Goal: Task Accomplishment & Management: Complete application form

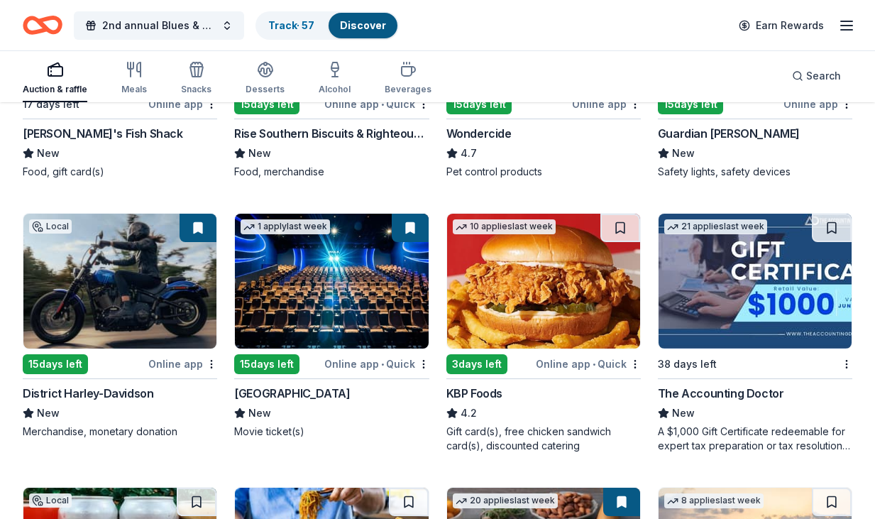
scroll to position [846, 0]
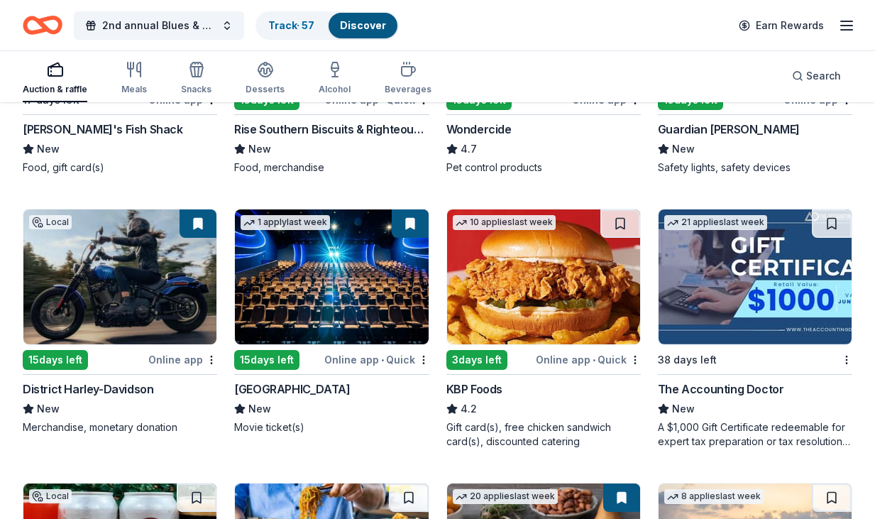
click at [201, 225] on button at bounding box center [198, 223] width 37 height 28
click at [144, 312] on img at bounding box center [119, 276] width 193 height 135
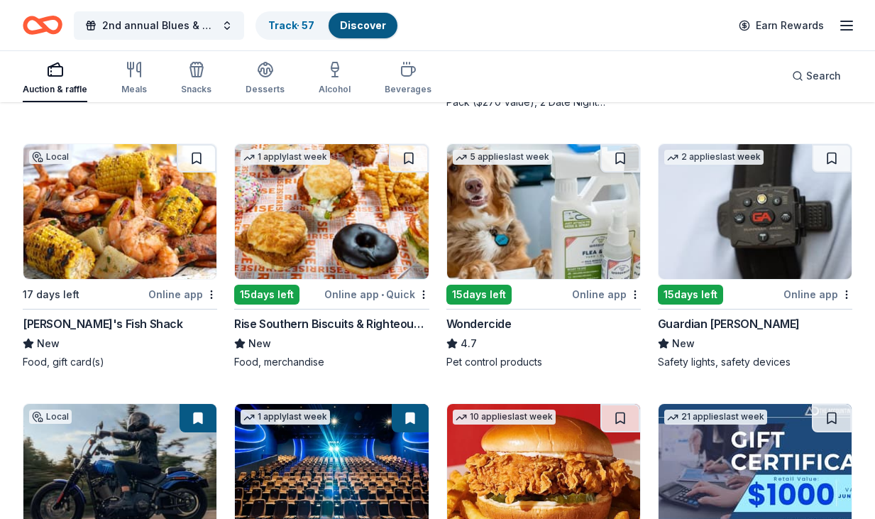
scroll to position [624, 0]
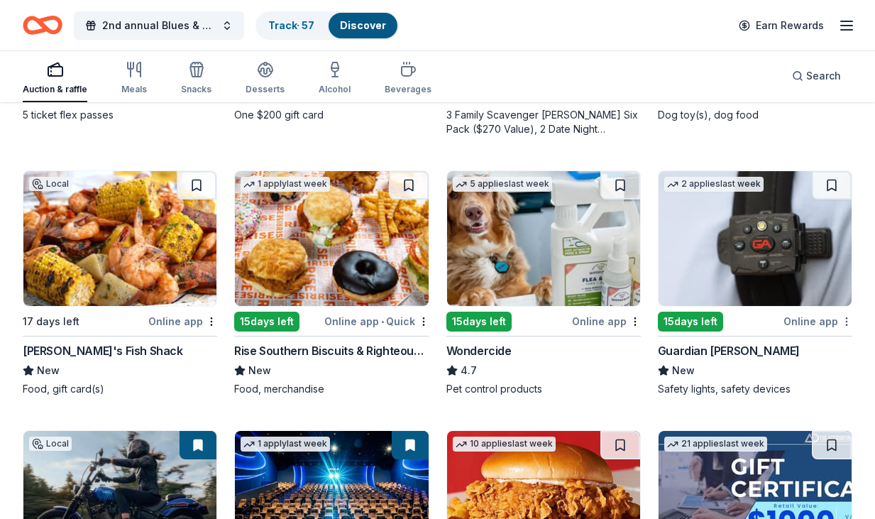
click at [823, 345] on div "Not interested" at bounding box center [801, 347] width 95 height 26
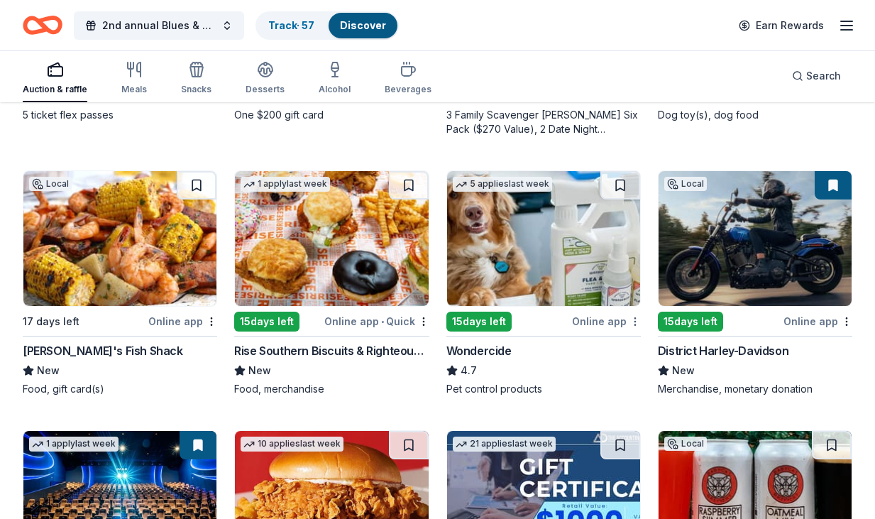
click at [605, 351] on div "Not interested" at bounding box center [590, 347] width 95 height 26
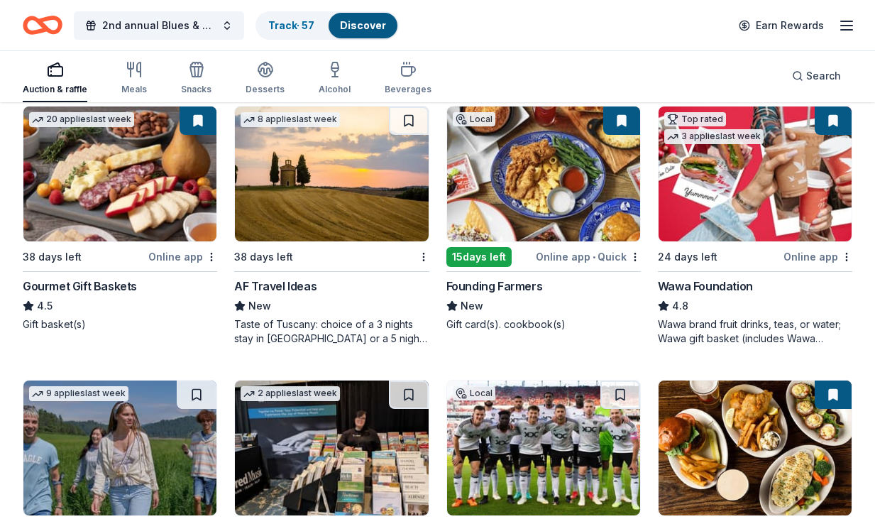
scroll to position [1233, 0]
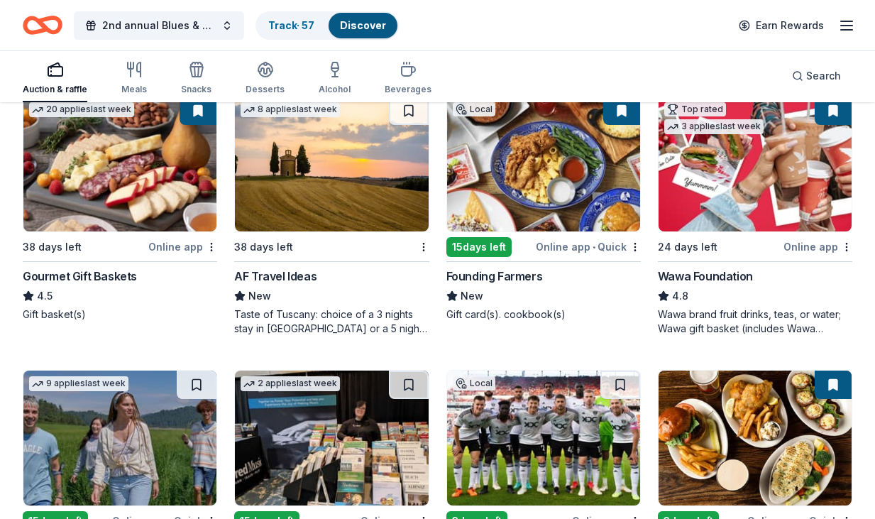
click at [578, 179] on img at bounding box center [543, 164] width 193 height 135
click at [605, 187] on img at bounding box center [543, 164] width 193 height 135
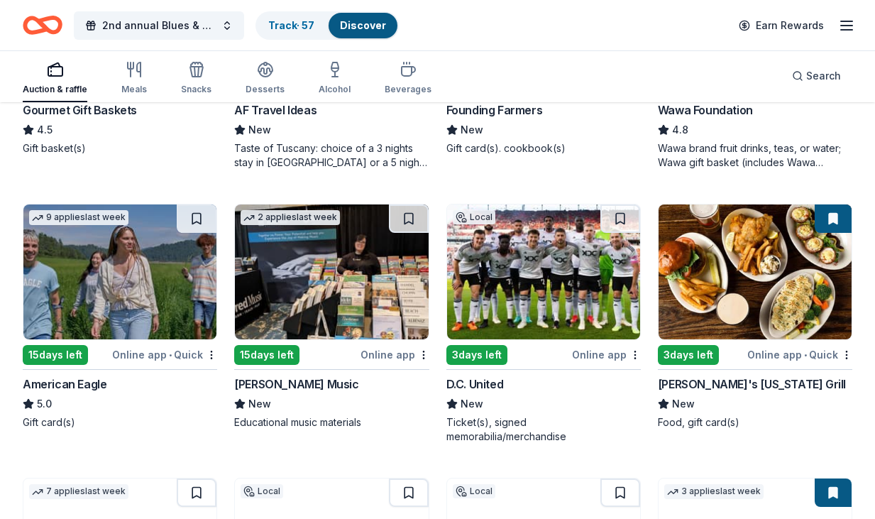
scroll to position [1400, 0]
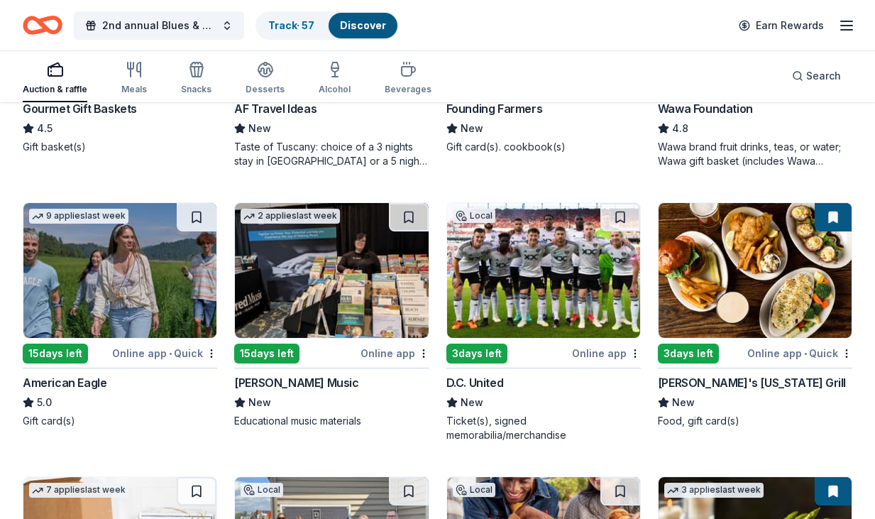
click at [737, 275] on img at bounding box center [755, 270] width 193 height 135
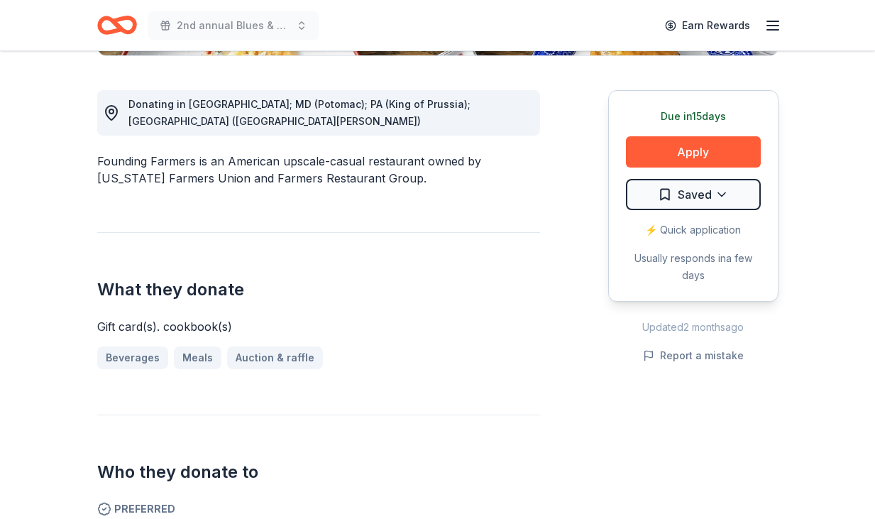
scroll to position [376, 0]
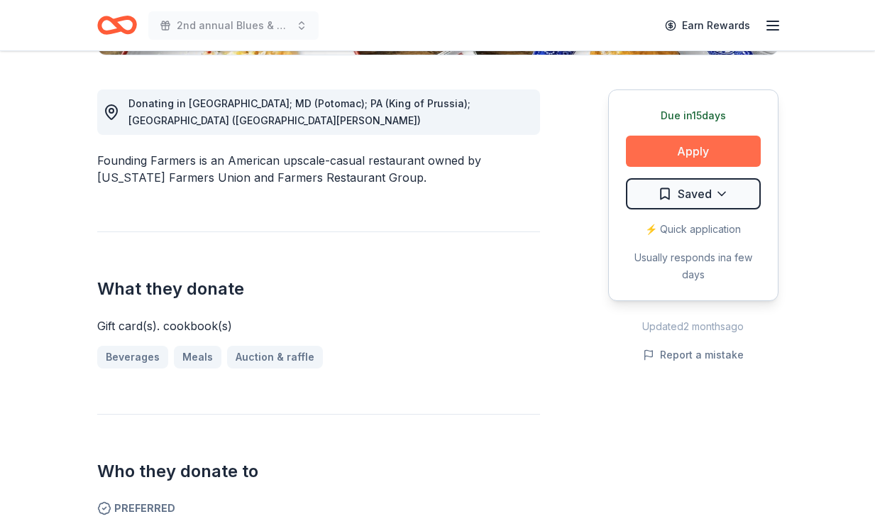
click at [689, 153] on button "Apply" at bounding box center [693, 151] width 135 height 31
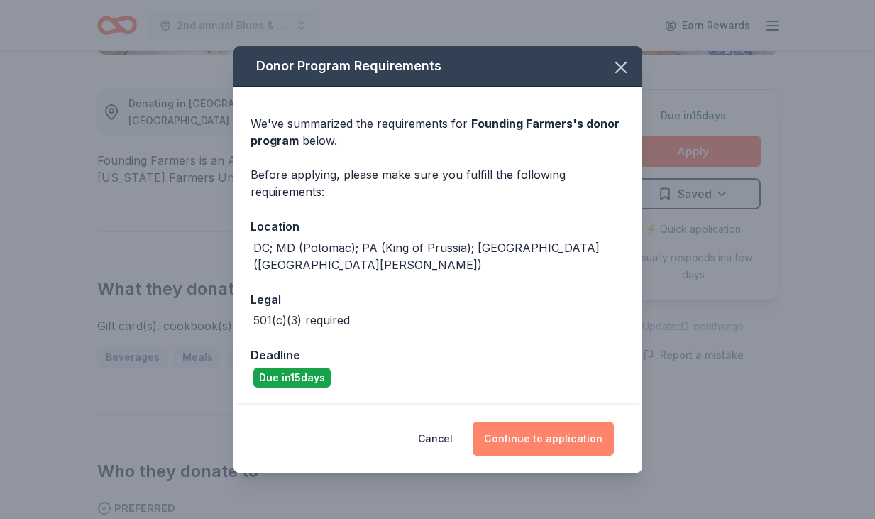
click at [548, 429] on button "Continue to application" at bounding box center [543, 439] width 141 height 34
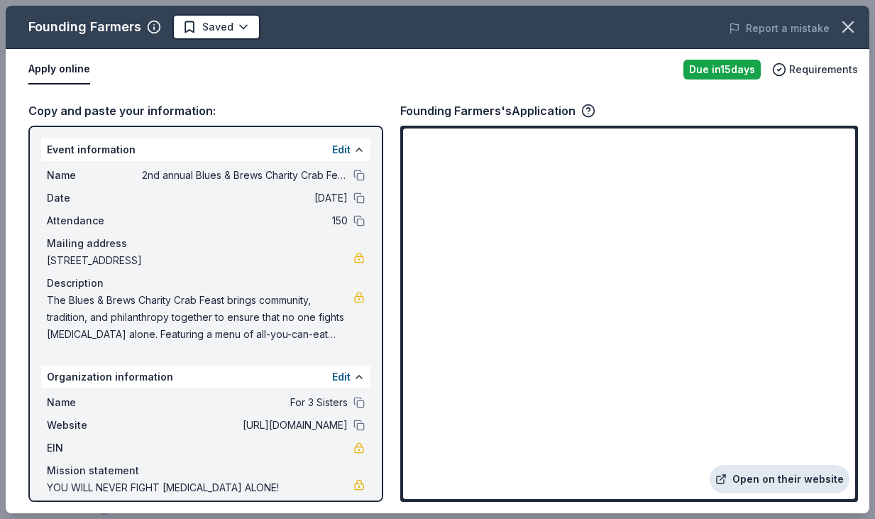
click at [776, 480] on link "Open on their website" at bounding box center [780, 479] width 140 height 28
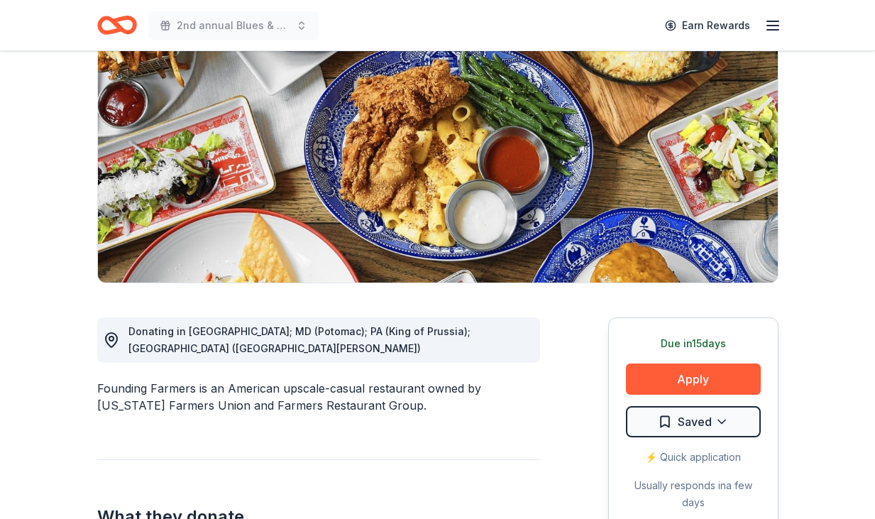
scroll to position [146, 0]
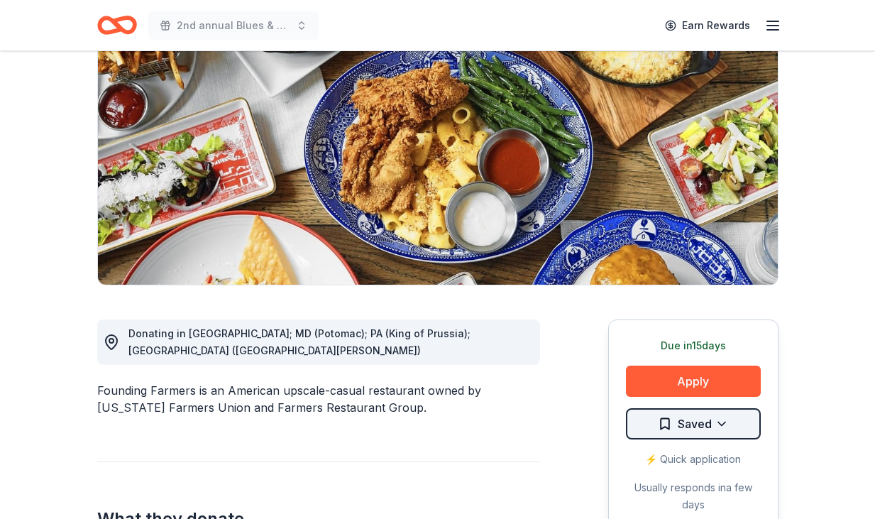
click at [717, 373] on html "2nd annual Blues & Brews Charity Crab Feast Earn Rewards Due [DATE] Share Found…" at bounding box center [437, 113] width 875 height 519
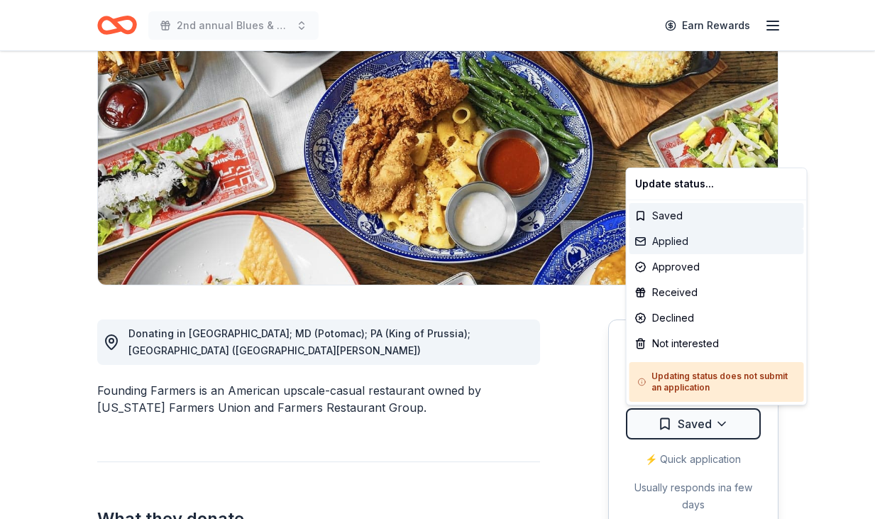
click at [674, 243] on div "Applied" at bounding box center [716, 242] width 175 height 26
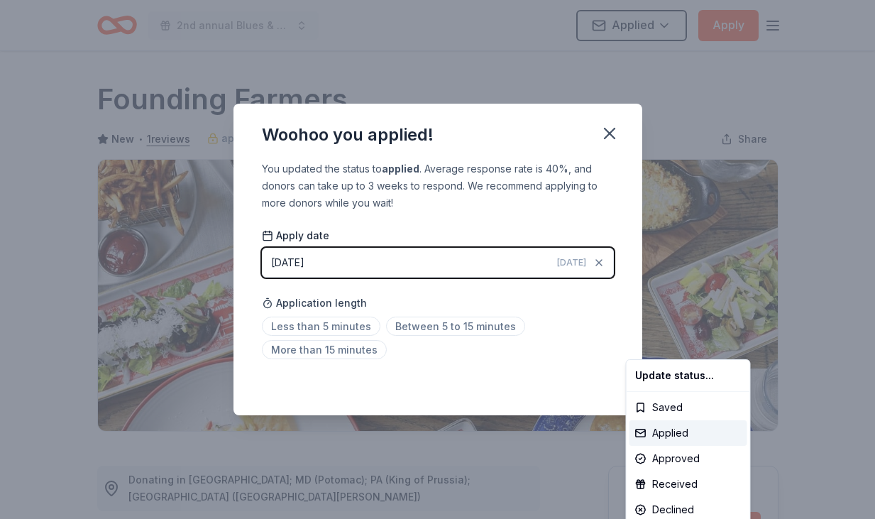
click at [334, 328] on html "2nd annual Blues & Brews Charity Crab Feast Applied Apply Due in 15 days Share …" at bounding box center [437, 259] width 875 height 519
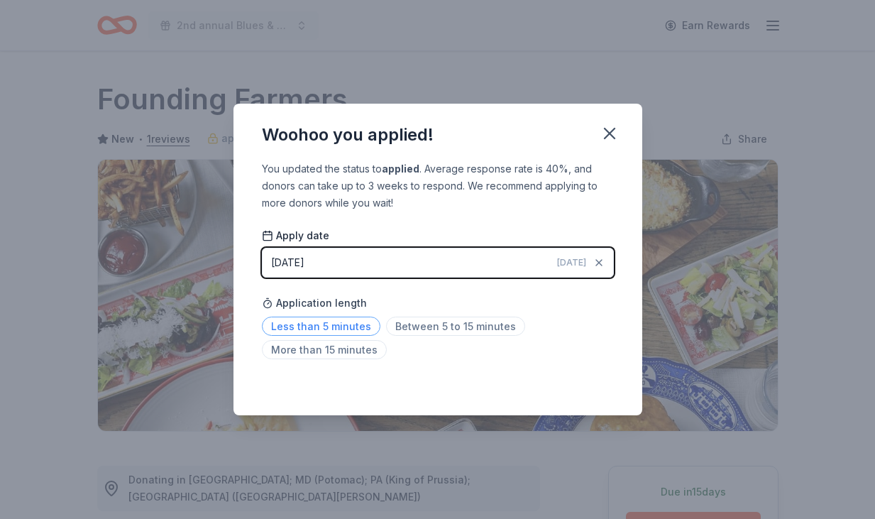
scroll to position [311, 0]
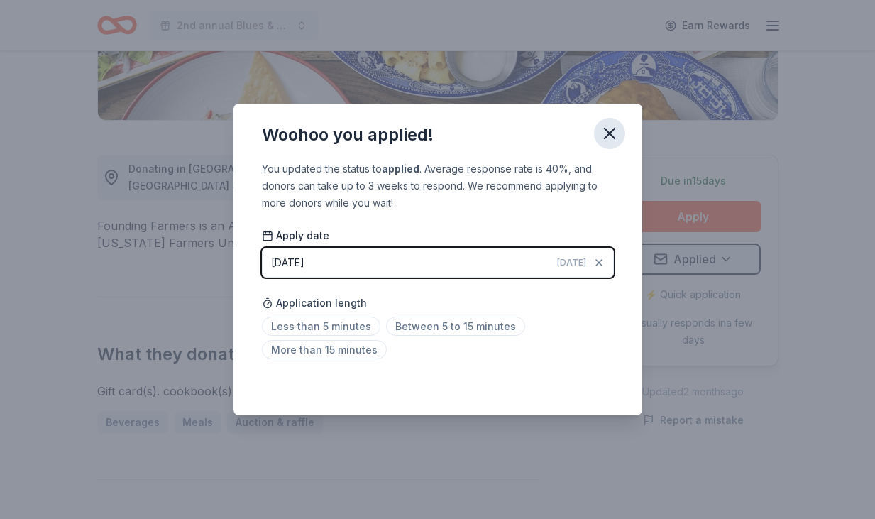
click at [606, 133] on icon "button" at bounding box center [610, 133] width 20 height 20
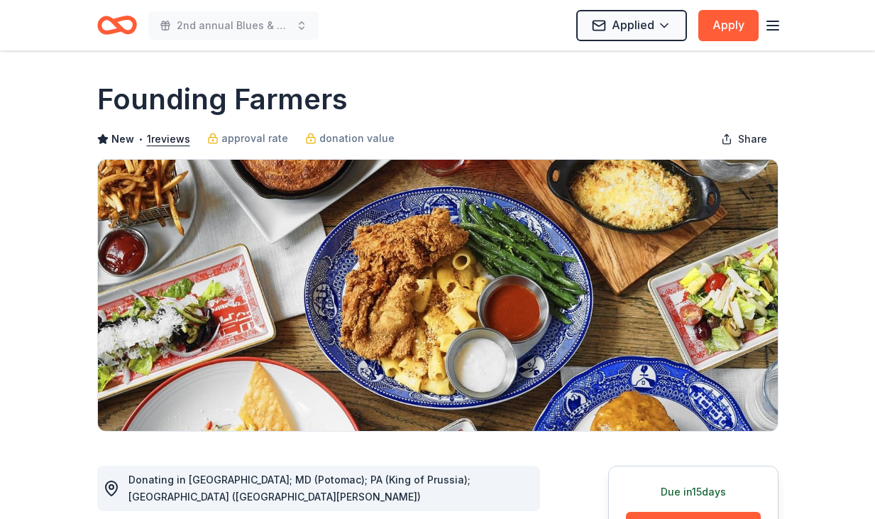
scroll to position [0, 0]
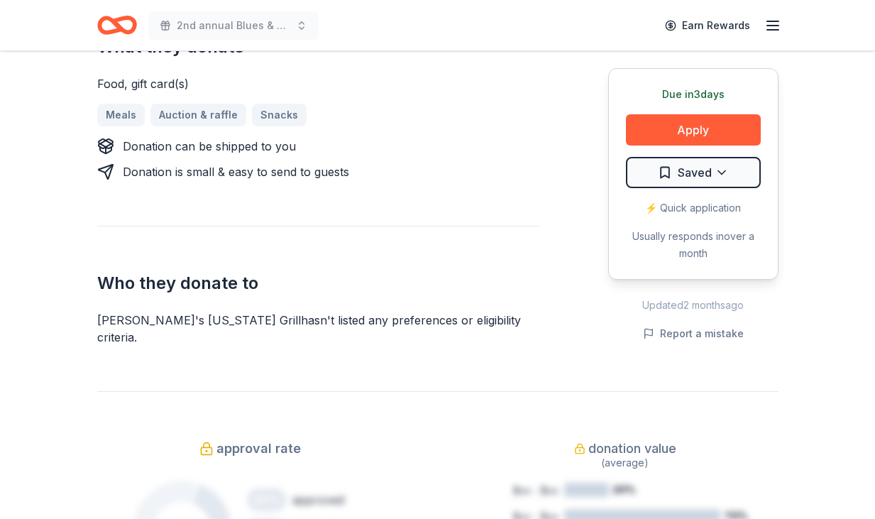
scroll to position [700, 0]
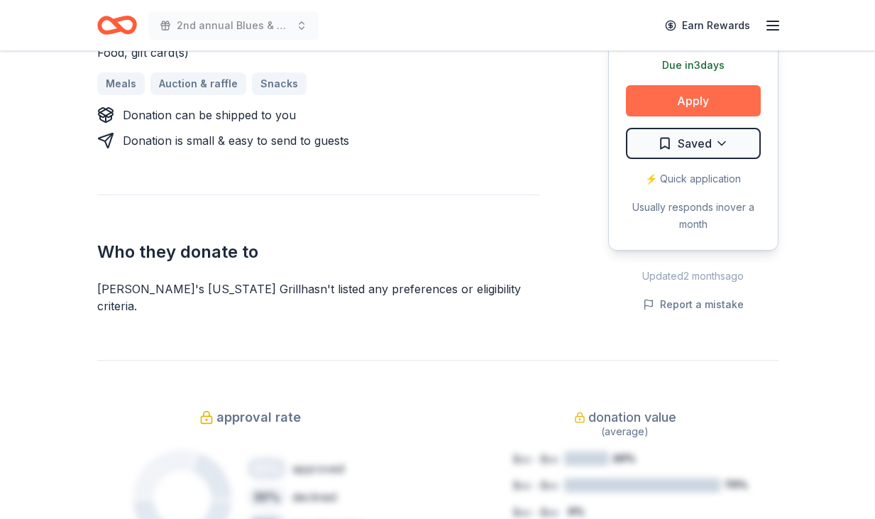
click at [705, 85] on button "Apply" at bounding box center [693, 100] width 135 height 31
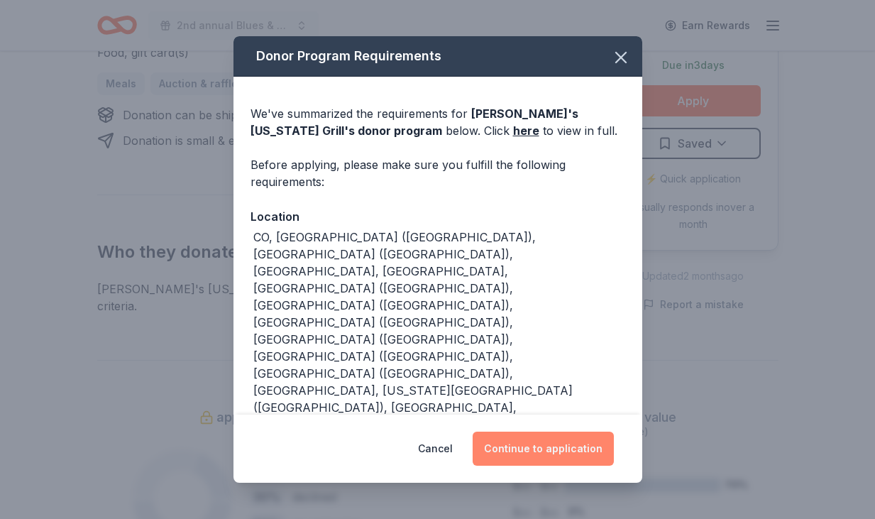
click at [554, 441] on button "Continue to application" at bounding box center [543, 448] width 141 height 34
